Goal: Information Seeking & Learning: Learn about a topic

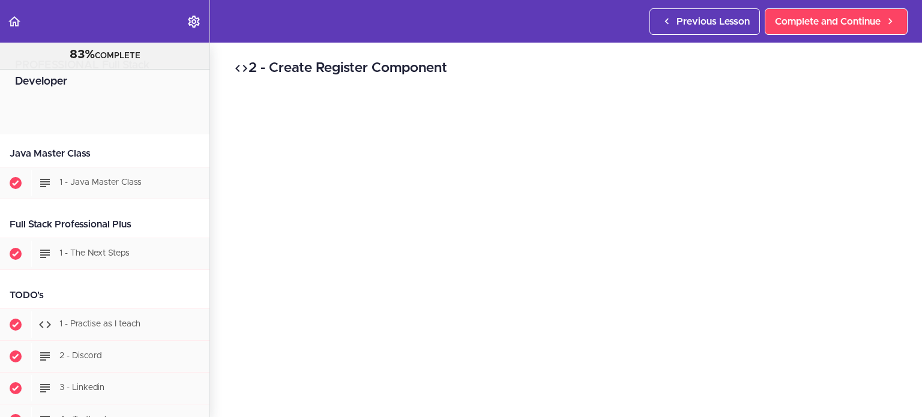
scroll to position [26808, 0]
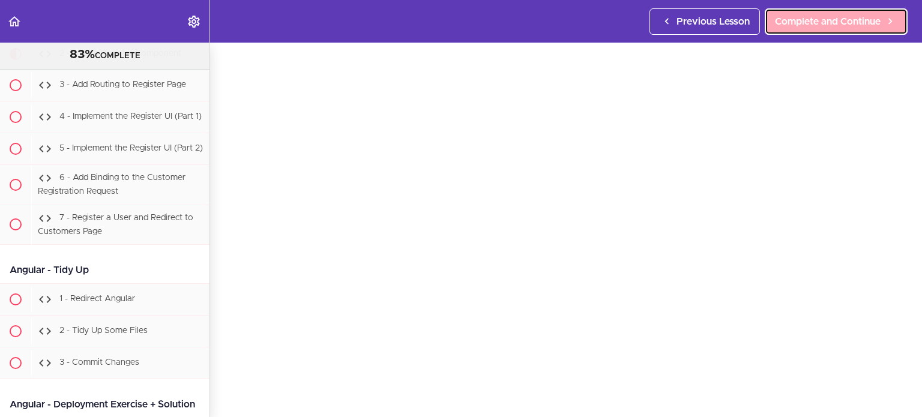
click at [802, 28] on span "Complete and Continue" at bounding box center [828, 21] width 106 height 14
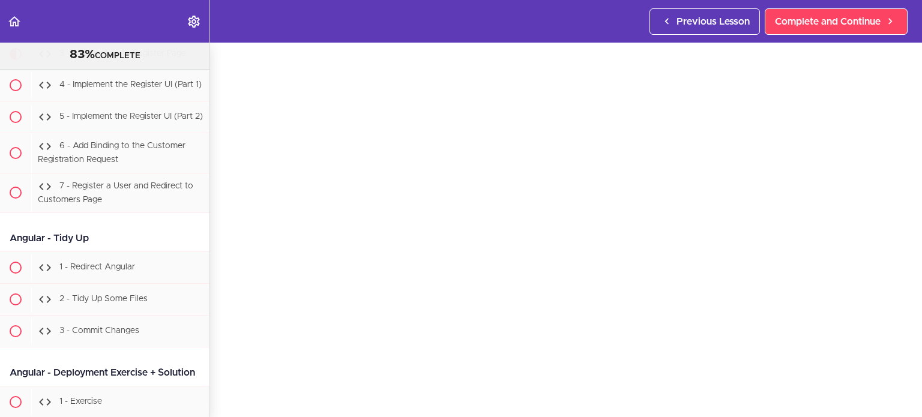
scroll to position [69, 0]
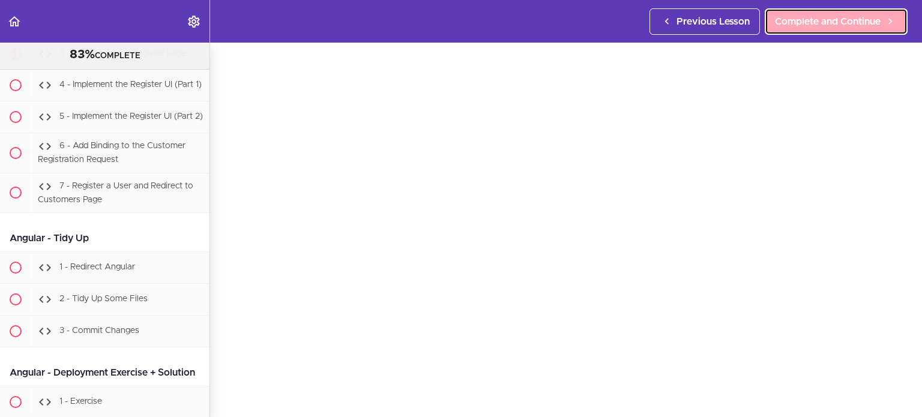
click at [833, 19] on span "Complete and Continue" at bounding box center [828, 21] width 106 height 14
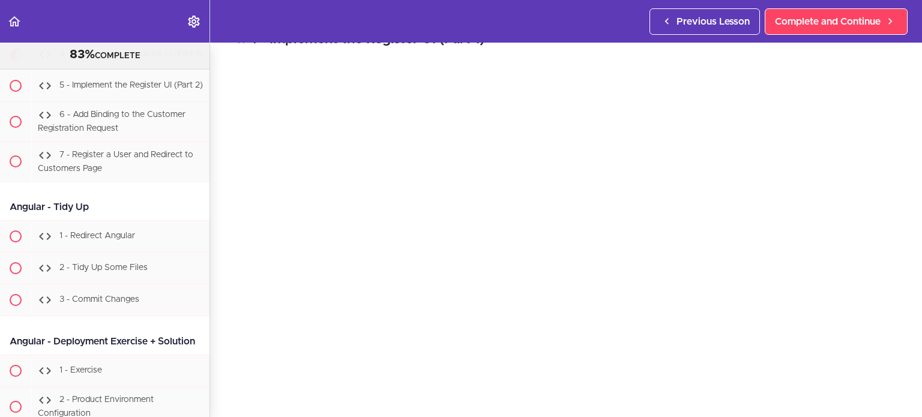
scroll to position [120, 0]
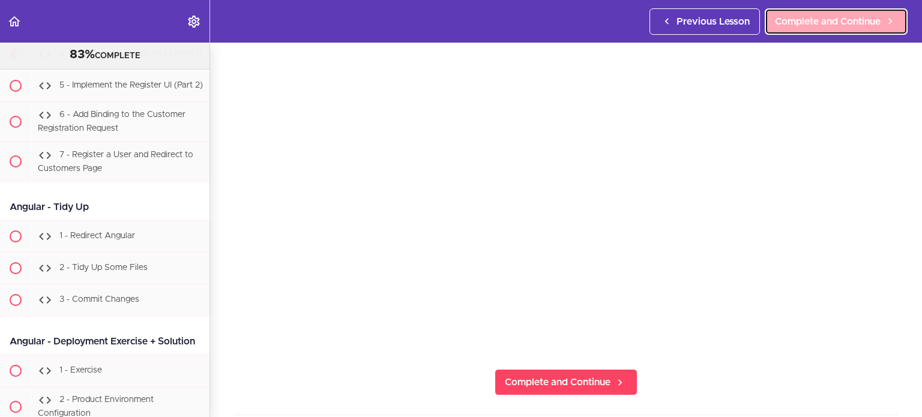
click at [775, 25] on span "Complete and Continue" at bounding box center [828, 21] width 106 height 14
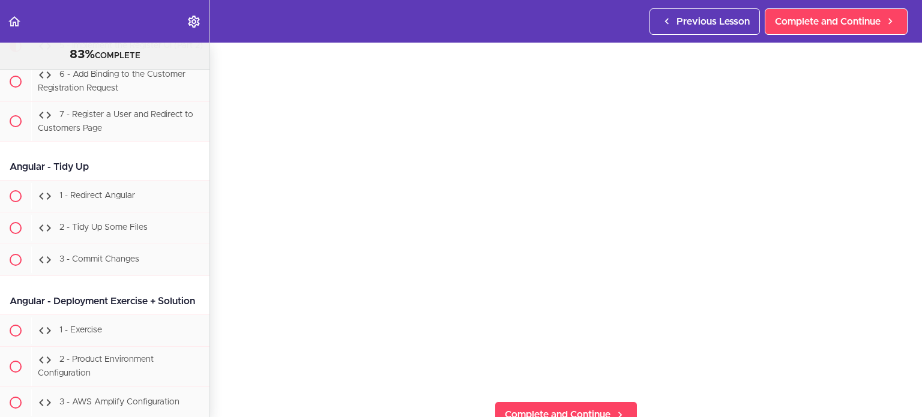
scroll to position [172, 0]
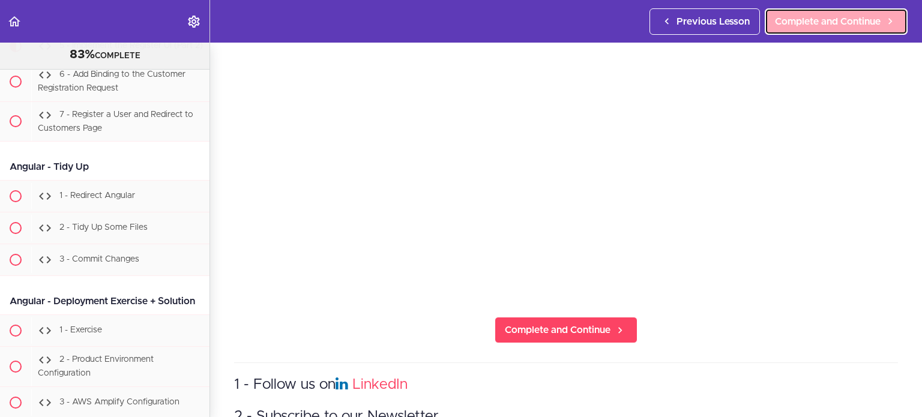
click at [826, 16] on span "Complete and Continue" at bounding box center [828, 21] width 106 height 14
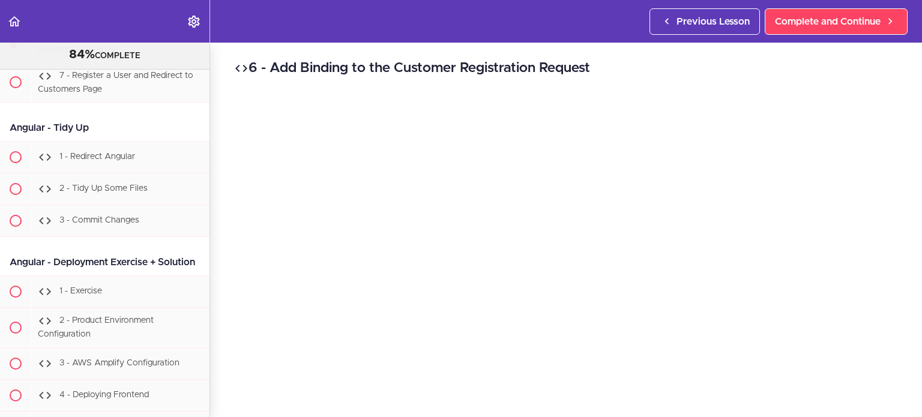
scroll to position [103, 0]
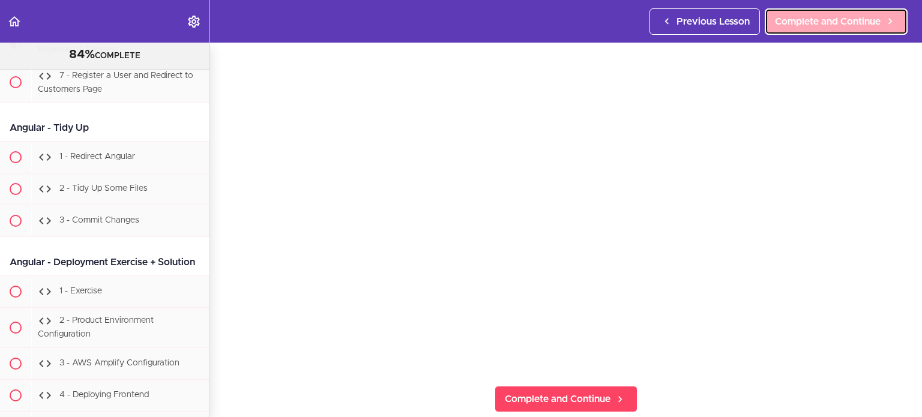
click at [799, 23] on span "Complete and Continue" at bounding box center [828, 21] width 106 height 14
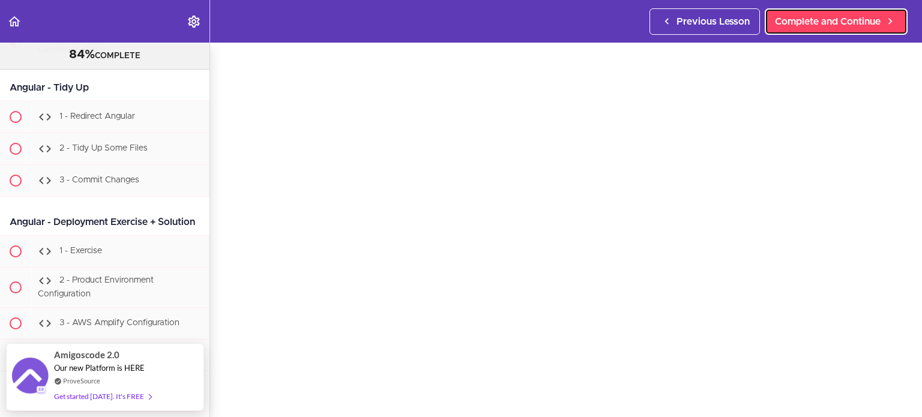
scroll to position [156, 0]
